Goal: Navigation & Orientation: Find specific page/section

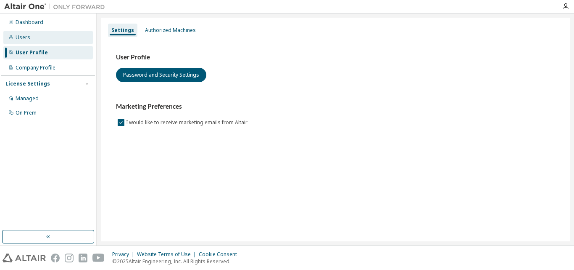
click at [37, 32] on div "Users" at bounding box center [48, 37] width 90 height 13
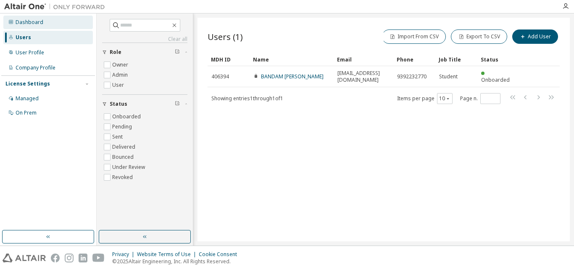
click at [43, 23] on div "Dashboard" at bounding box center [48, 22] width 90 height 13
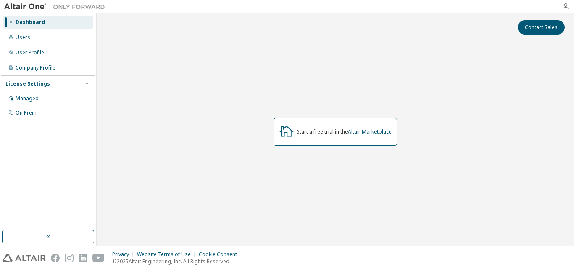
click at [568, 7] on icon "button" at bounding box center [566, 6] width 7 height 7
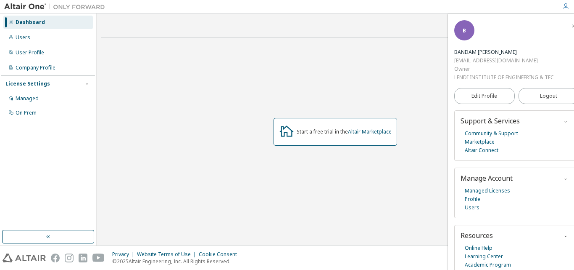
scroll to position [26, 0]
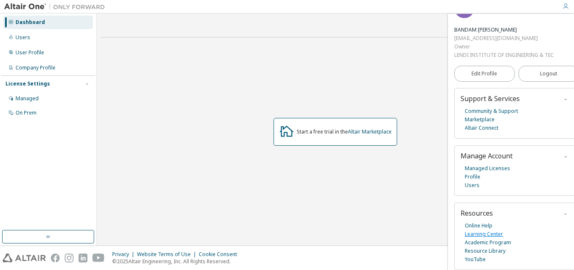
click at [495, 230] on link "Learning Center" at bounding box center [484, 234] width 38 height 8
click at [42, 66] on div "Company Profile" at bounding box center [36, 67] width 40 height 7
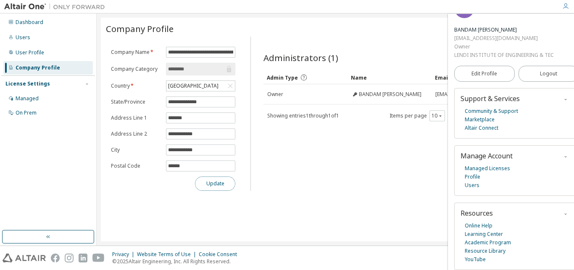
click at [206, 190] on button "Update" at bounding box center [215, 183] width 40 height 14
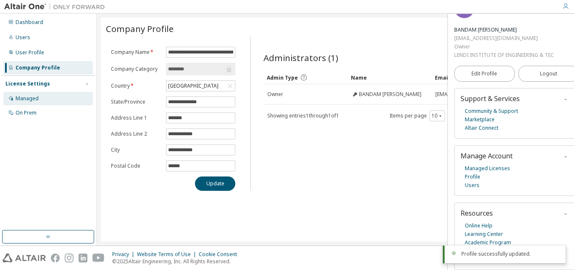
click at [61, 96] on div "Managed" at bounding box center [48, 98] width 90 height 13
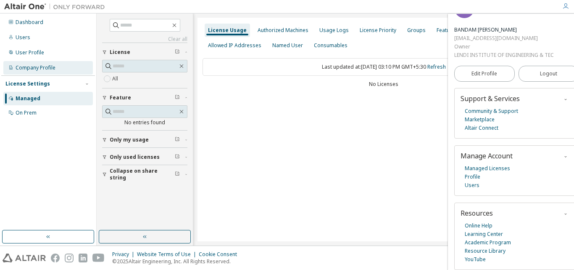
click at [55, 71] on div "Company Profile" at bounding box center [36, 67] width 40 height 7
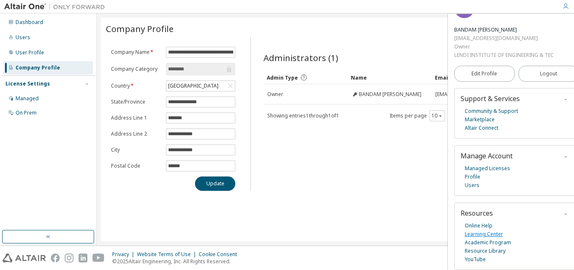
click at [489, 230] on link "Learning Center" at bounding box center [484, 234] width 38 height 8
click at [473, 173] on link "Profile" at bounding box center [473, 176] width 16 height 8
click at [37, 98] on div "Managed" at bounding box center [27, 98] width 23 height 7
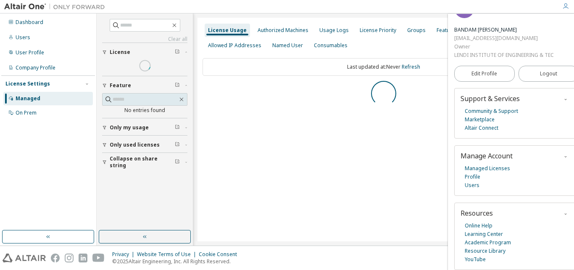
click at [37, 103] on div "Managed" at bounding box center [48, 98] width 90 height 13
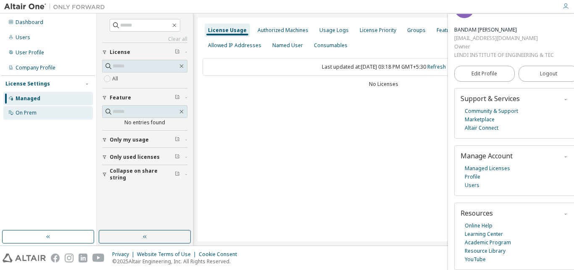
click at [34, 113] on div "On Prem" at bounding box center [26, 112] width 21 height 7
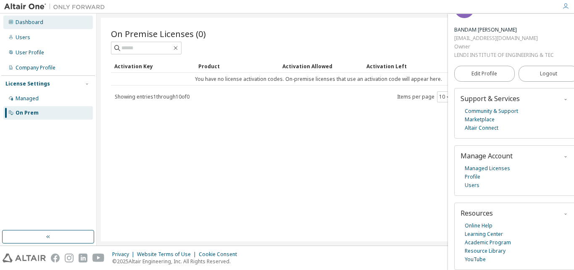
click at [30, 23] on div "Dashboard" at bounding box center [30, 22] width 28 height 7
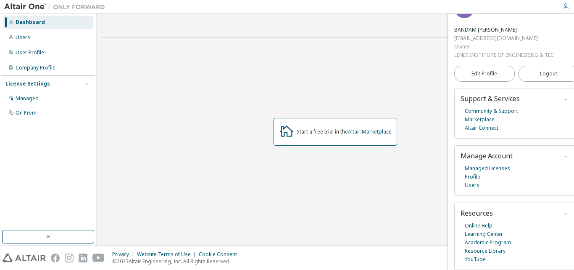
click at [21, 15] on div "Dashboard Users User Profile Company Profile License Settings Managed On Prem" at bounding box center [48, 68] width 94 height 106
click at [480, 231] on link "Learning Center" at bounding box center [484, 234] width 38 height 8
click at [46, 68] on div "Company Profile" at bounding box center [36, 67] width 40 height 7
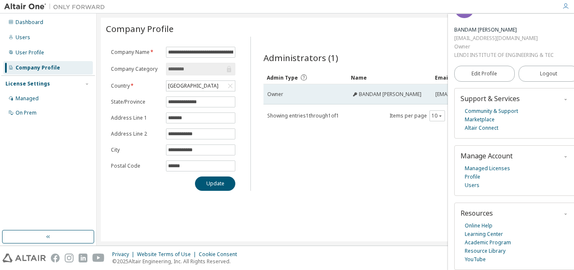
drag, startPoint x: 425, startPoint y: 96, endPoint x: 381, endPoint y: 98, distance: 43.4
click at [385, 99] on td "BANDAM MURALI KRISHNA" at bounding box center [390, 94] width 84 height 20
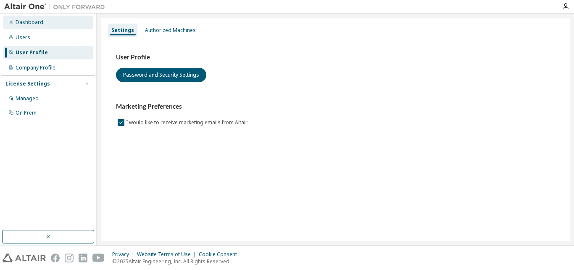
click at [37, 26] on div "Dashboard" at bounding box center [48, 22] width 90 height 13
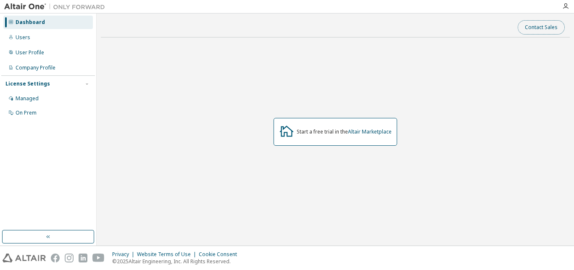
click at [554, 24] on button "Contact Sales" at bounding box center [541, 27] width 47 height 14
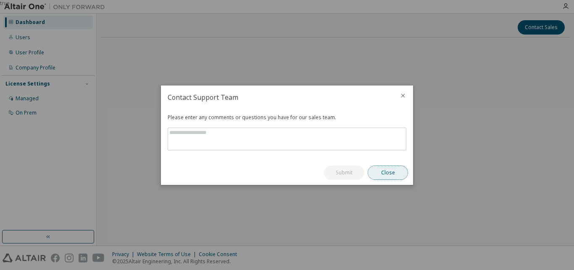
drag, startPoint x: 381, startPoint y: 169, endPoint x: 366, endPoint y: 149, distance: 24.9
click at [381, 169] on button "Close" at bounding box center [388, 172] width 40 height 14
